Goal: Task Accomplishment & Management: Complete application form

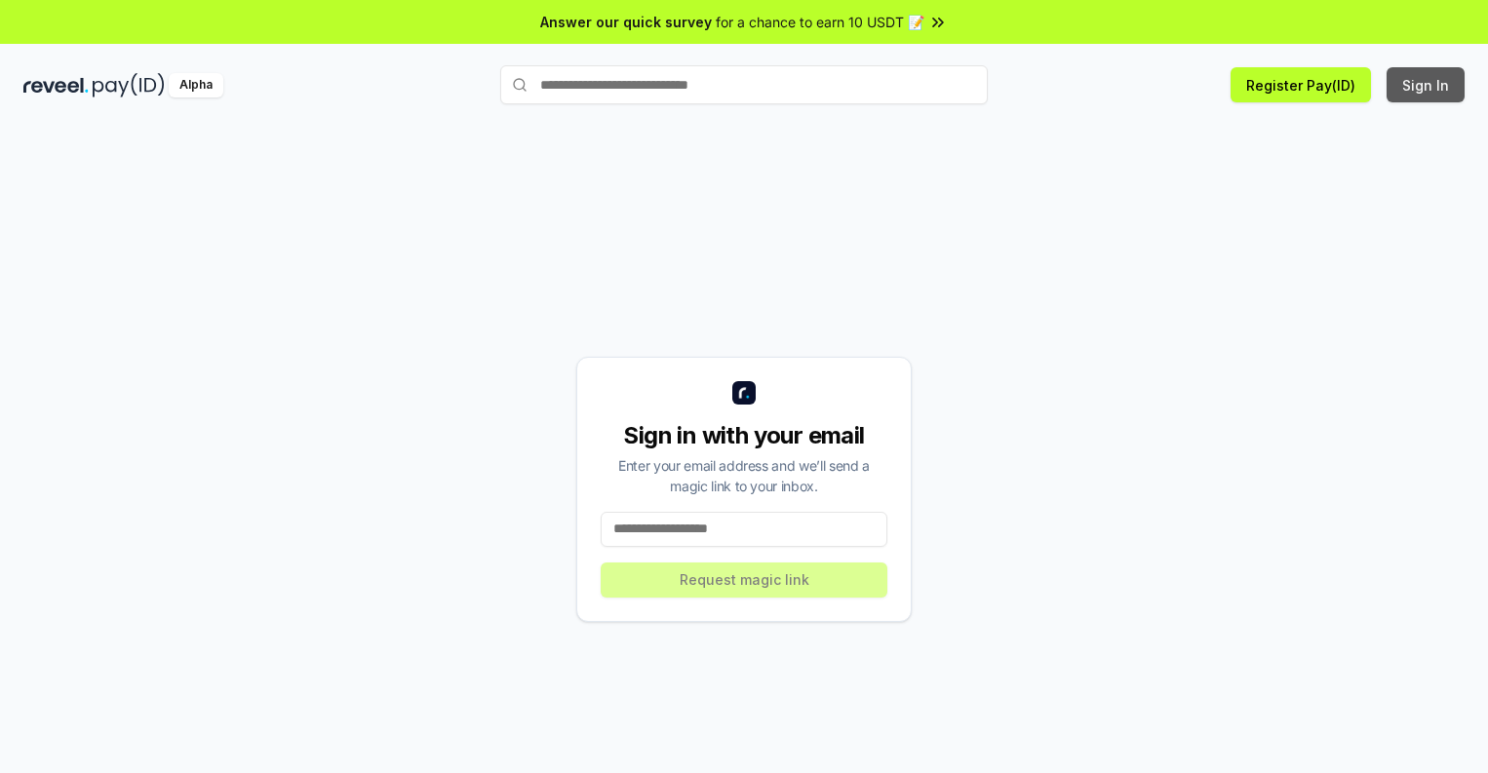
click at [1427, 85] on button "Sign In" at bounding box center [1426, 84] width 78 height 35
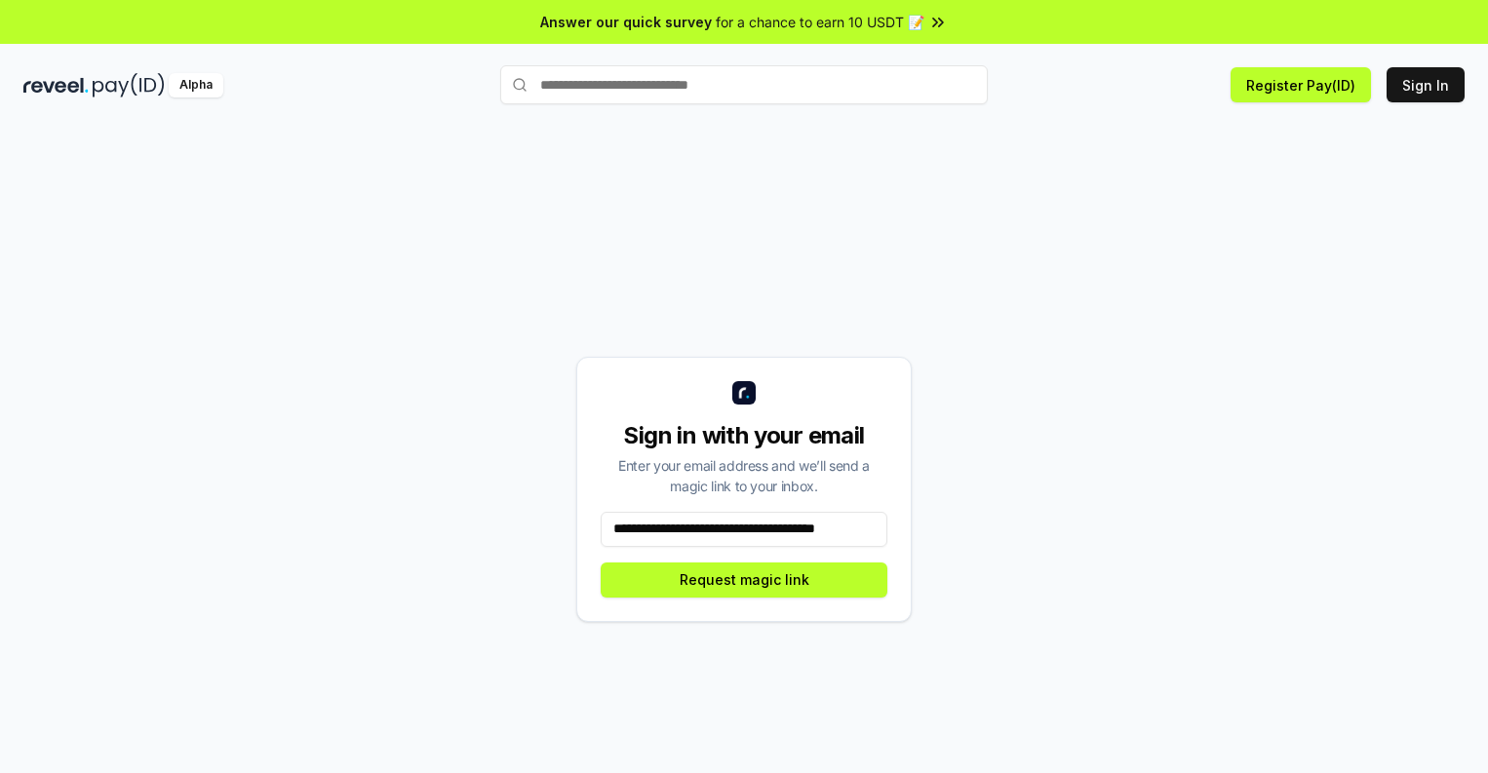
scroll to position [0, 21]
type input "**********"
click at [744, 579] on button "Request magic link" at bounding box center [744, 580] width 287 height 35
